Goal: Task Accomplishment & Management: Manage account settings

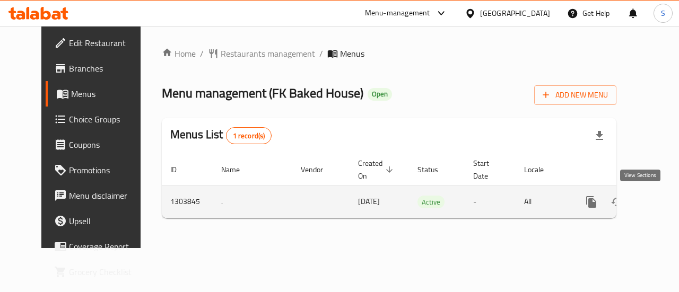
click at [661, 205] on icon "enhanced table" at bounding box center [667, 202] width 13 height 13
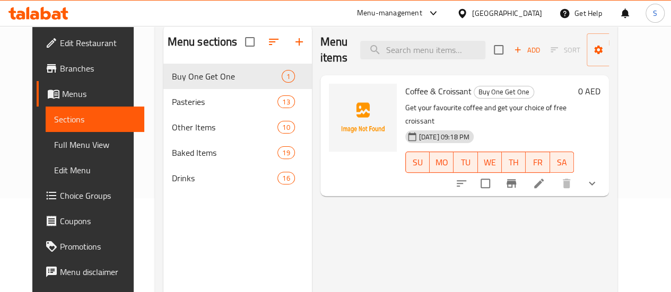
scroll to position [94, 0]
click at [545, 177] on icon at bounding box center [538, 183] width 13 height 13
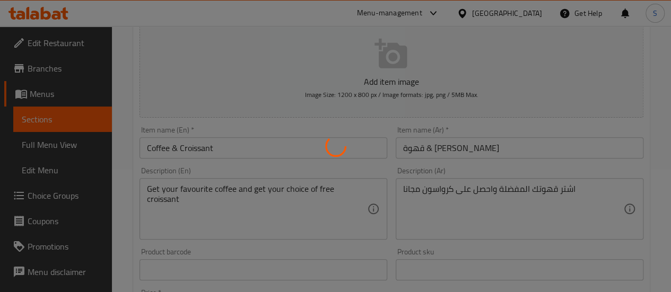
type input "اختر قهوتك"
type input "1"
type input "[PERSON_NAME]"
type input "1"
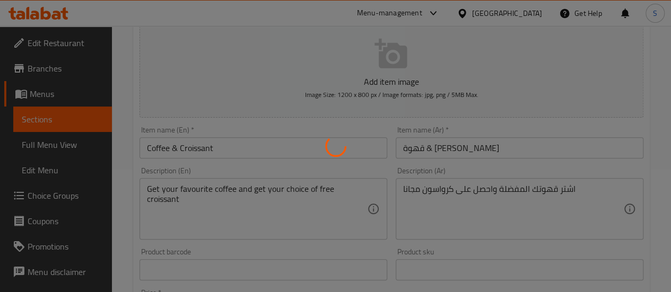
type input "1"
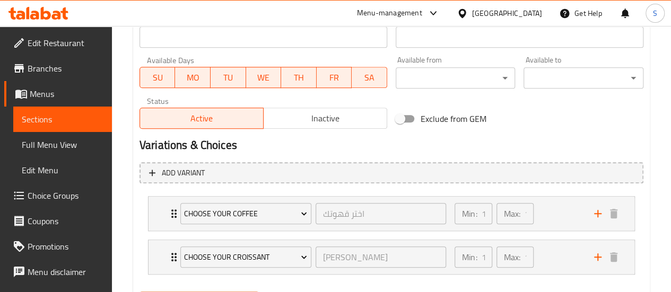
scroll to position [517, 0]
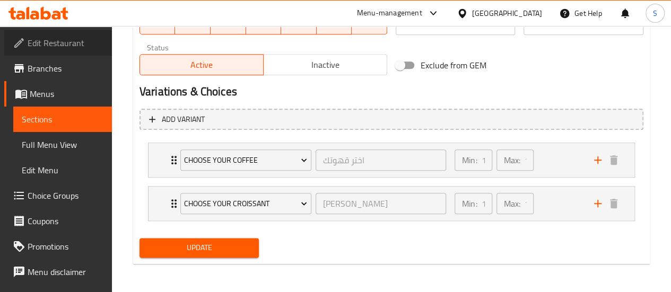
click at [62, 51] on link "Edit Restaurant" at bounding box center [58, 42] width 108 height 25
